Goal: Entertainment & Leisure: Consume media (video, audio)

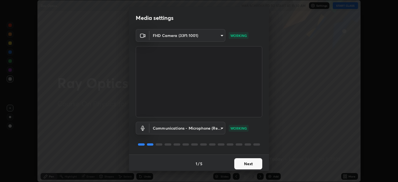
scroll to position [1, 0]
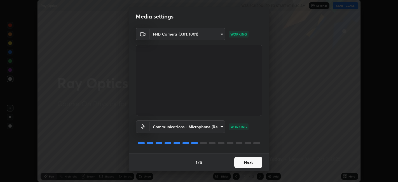
click at [246, 161] on button "Next" at bounding box center [248, 162] width 28 height 11
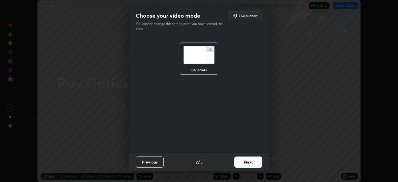
scroll to position [0, 0]
click at [255, 160] on button "Next" at bounding box center [248, 162] width 28 height 11
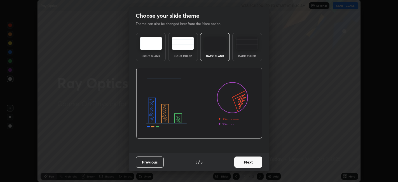
click at [255, 162] on button "Next" at bounding box center [248, 162] width 28 height 11
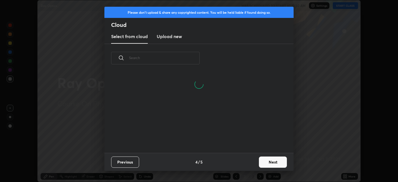
click at [264, 158] on button "Next" at bounding box center [273, 162] width 28 height 11
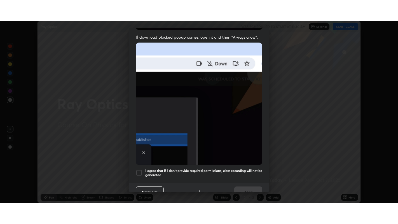
scroll to position [116, 0]
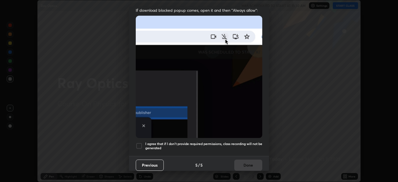
click at [141, 143] on div at bounding box center [139, 146] width 7 height 7
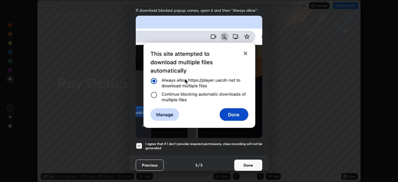
click at [249, 160] on button "Done" at bounding box center [248, 165] width 28 height 11
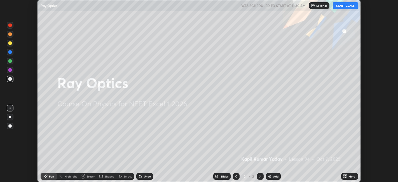
click at [340, 6] on button "START CLASS" at bounding box center [345, 5] width 25 height 7
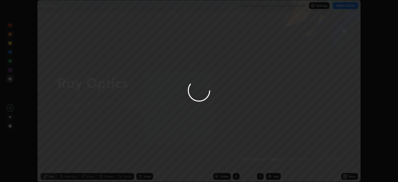
click at [346, 176] on div at bounding box center [199, 91] width 398 height 182
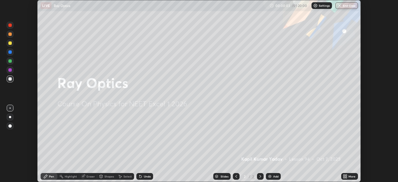
click at [347, 175] on icon at bounding box center [346, 175] width 1 height 1
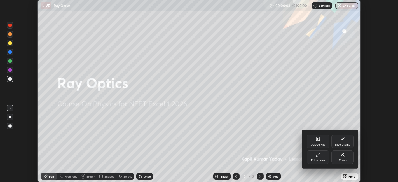
click at [318, 157] on div "Full screen" at bounding box center [318, 156] width 22 height 13
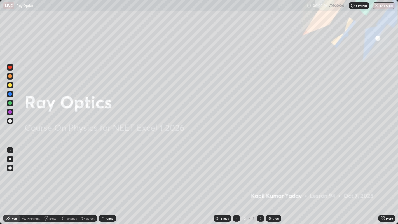
scroll to position [224, 398]
click at [270, 182] on img at bounding box center [270, 218] width 4 height 4
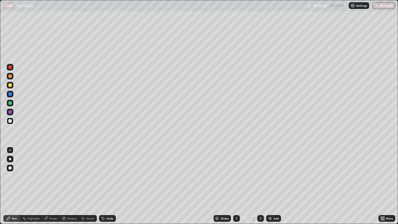
click at [272, 182] on div "Add" at bounding box center [273, 218] width 15 height 7
click at [10, 76] on div at bounding box center [9, 76] width 3 height 3
click at [10, 66] on div at bounding box center [9, 67] width 3 height 3
click at [11, 120] on div at bounding box center [9, 120] width 3 height 3
click at [270, 182] on img at bounding box center [270, 218] width 4 height 4
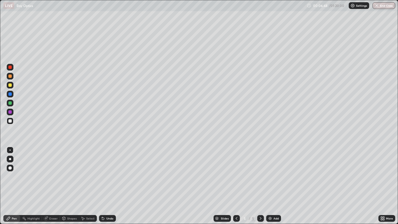
click at [9, 86] on div at bounding box center [9, 84] width 3 height 3
click at [10, 120] on div at bounding box center [9, 120] width 3 height 3
click at [272, 182] on div "Add" at bounding box center [273, 218] width 15 height 7
click at [10, 76] on div at bounding box center [9, 76] width 3 height 3
click at [11, 103] on div at bounding box center [9, 102] width 3 height 3
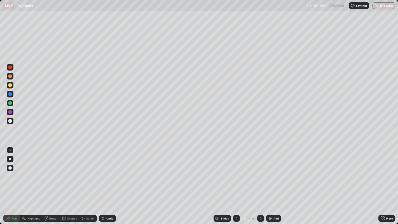
click at [9, 78] on div at bounding box center [9, 76] width 3 height 3
click at [272, 182] on div "Add" at bounding box center [273, 218] width 15 height 7
click at [11, 113] on div at bounding box center [9, 111] width 3 height 3
click at [110, 182] on div "Undo" at bounding box center [109, 218] width 7 height 3
click at [109, 182] on div "Undo" at bounding box center [109, 218] width 7 height 3
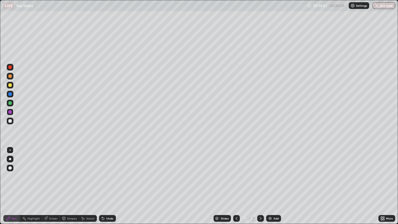
click at [109, 182] on div "Undo" at bounding box center [109, 218] width 7 height 3
click at [110, 182] on div "Undo" at bounding box center [107, 218] width 17 height 7
click at [111, 182] on div "Undo" at bounding box center [107, 218] width 17 height 7
click at [110, 182] on div "Undo" at bounding box center [107, 218] width 17 height 7
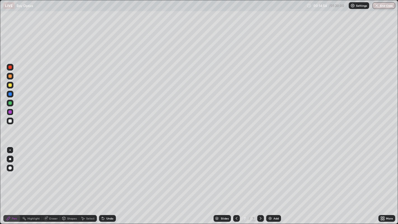
click at [110, 182] on div "Undo" at bounding box center [107, 218] width 17 height 7
click at [109, 182] on div "Undo" at bounding box center [106, 218] width 19 height 11
click at [10, 121] on div at bounding box center [9, 120] width 3 height 3
click at [272, 182] on div "Add" at bounding box center [273, 218] width 15 height 7
click at [10, 84] on div at bounding box center [9, 84] width 3 height 3
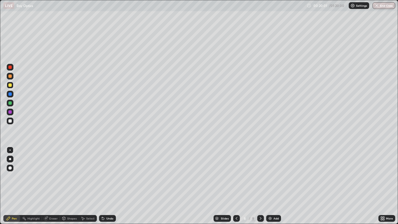
click at [278, 182] on div "Add" at bounding box center [273, 218] width 15 height 7
click at [11, 103] on div at bounding box center [9, 102] width 3 height 3
click at [10, 85] on div at bounding box center [9, 84] width 3 height 3
click at [8, 122] on div at bounding box center [9, 120] width 3 height 3
click at [268, 182] on img at bounding box center [270, 218] width 4 height 4
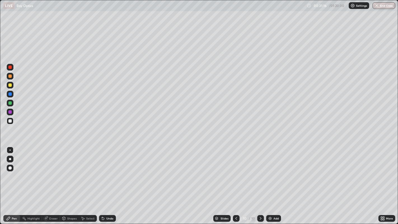
click at [10, 85] on div at bounding box center [9, 84] width 3 height 3
click at [270, 182] on img at bounding box center [270, 218] width 4 height 4
click at [10, 103] on div at bounding box center [9, 102] width 3 height 3
click at [271, 182] on img at bounding box center [270, 218] width 4 height 4
click at [10, 85] on div at bounding box center [9, 84] width 3 height 3
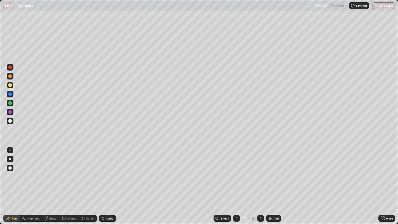
click at [271, 182] on img at bounding box center [270, 218] width 4 height 4
click at [269, 182] on img at bounding box center [270, 218] width 4 height 4
click at [271, 182] on img at bounding box center [270, 218] width 4 height 4
click at [272, 182] on div "Add" at bounding box center [273, 218] width 15 height 7
click at [10, 104] on div at bounding box center [9, 102] width 3 height 3
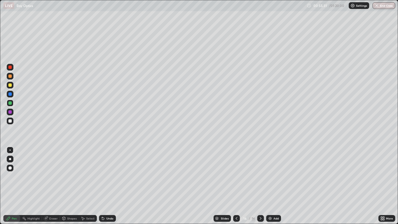
click at [10, 85] on div at bounding box center [9, 84] width 3 height 3
click at [273, 182] on div "Add" at bounding box center [273, 218] width 15 height 7
click at [272, 182] on div "Add" at bounding box center [273, 218] width 15 height 7
click at [110, 182] on div "Undo" at bounding box center [109, 218] width 7 height 3
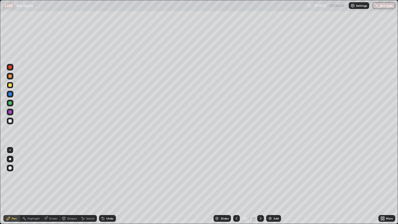
click at [110, 182] on div "Undo" at bounding box center [109, 218] width 7 height 3
click at [270, 182] on img at bounding box center [270, 218] width 4 height 4
click at [378, 8] on img "button" at bounding box center [377, 5] width 4 height 4
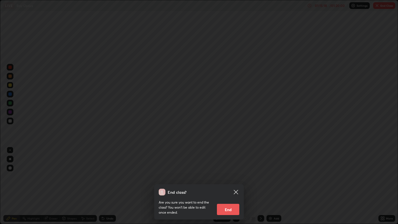
click at [229, 182] on button "End" at bounding box center [228, 209] width 22 height 11
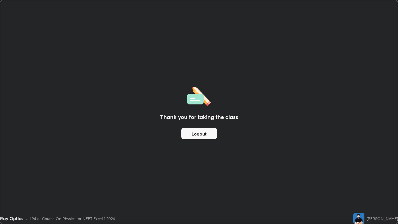
click at [194, 132] on button "Logout" at bounding box center [200, 133] width 36 height 11
click at [192, 134] on button "Logout" at bounding box center [200, 133] width 36 height 11
click at [191, 132] on button "Logout" at bounding box center [200, 133] width 36 height 11
